Goal: Information Seeking & Learning: Check status

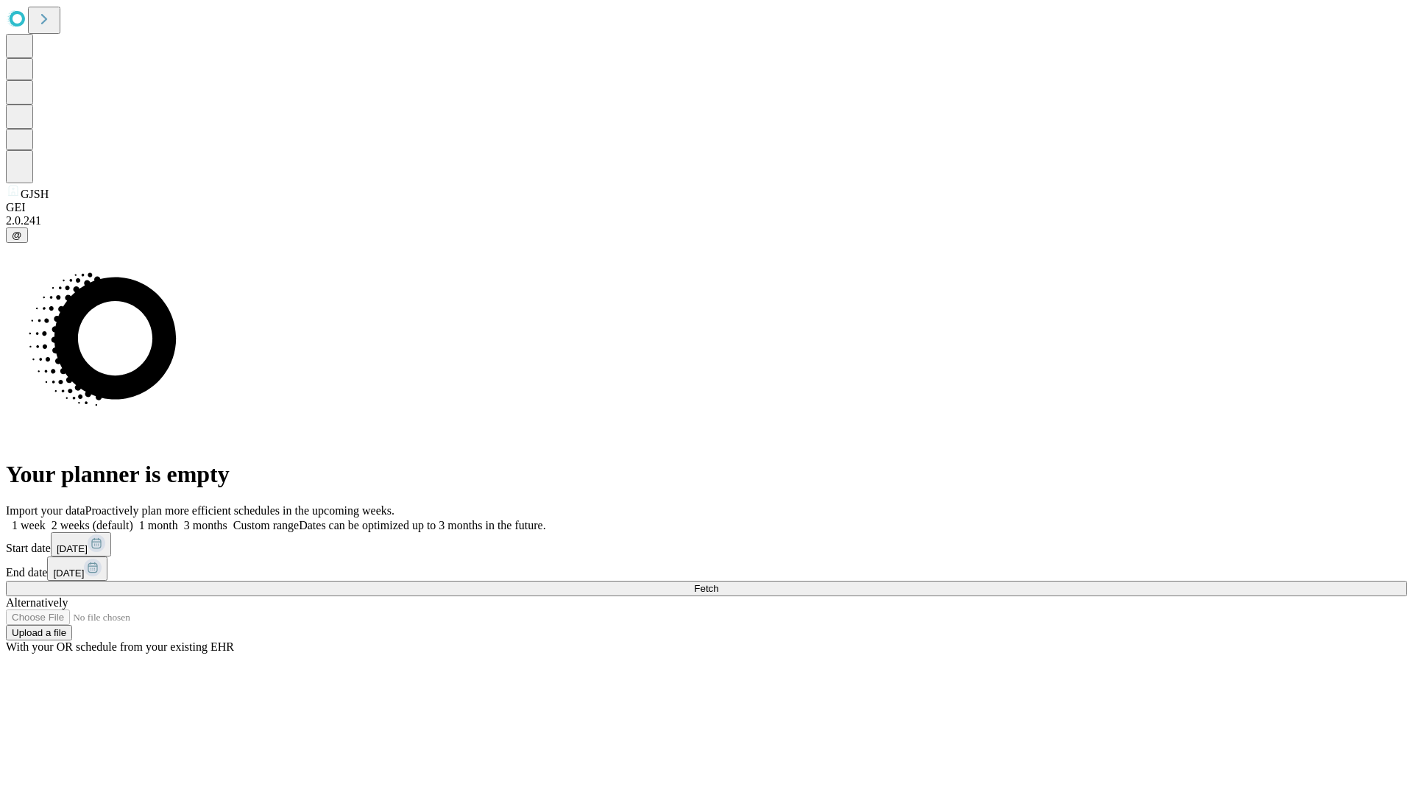
click at [718, 583] on span "Fetch" at bounding box center [706, 588] width 24 height 11
